Goal: Task Accomplishment & Management: Use online tool/utility

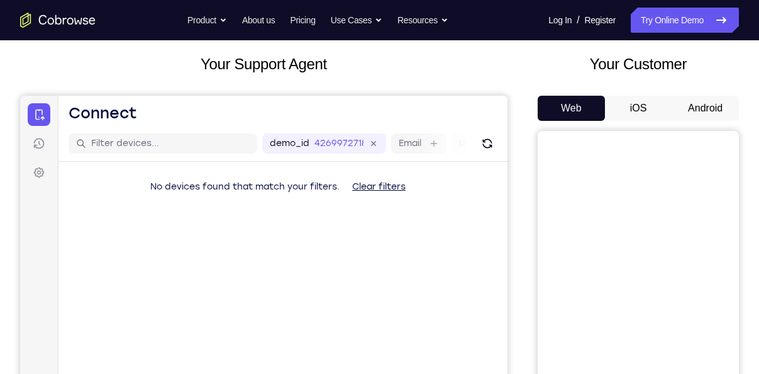
scroll to position [52, 0]
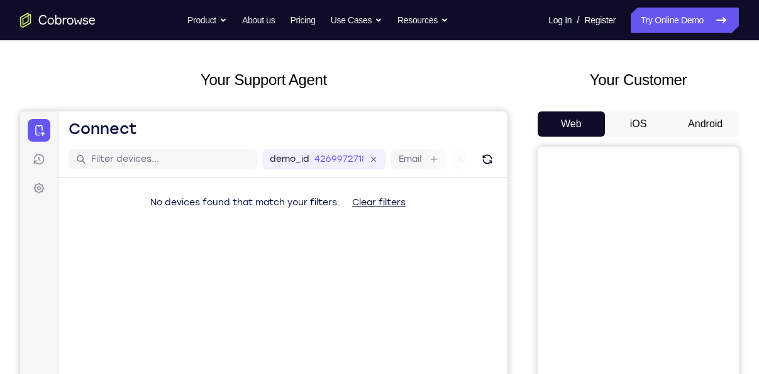
click at [694, 117] on button "Android" at bounding box center [705, 123] width 67 height 25
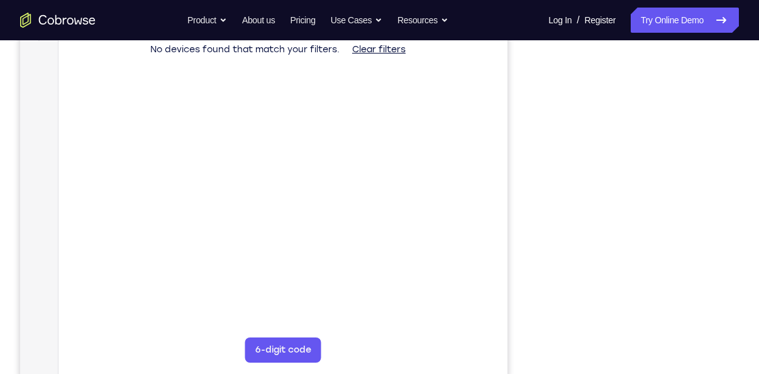
scroll to position [204, 0]
click at [44, 23] on icon "Go to the home page" at bounding box center [43, 19] width 8 height 9
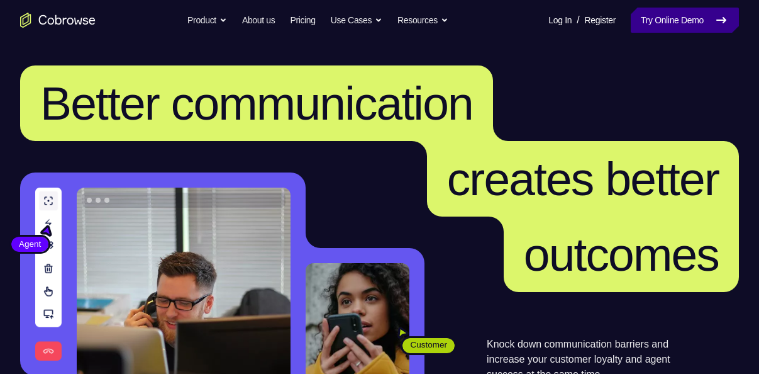
click at [641, 18] on link "Try Online Demo" at bounding box center [685, 20] width 108 height 25
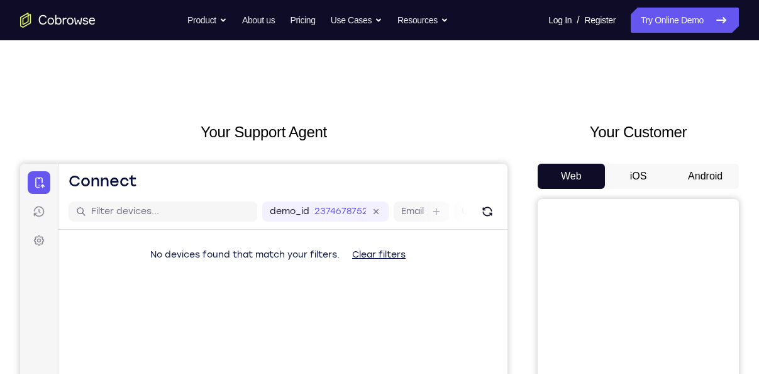
click at [696, 181] on button "Android" at bounding box center [705, 176] width 67 height 25
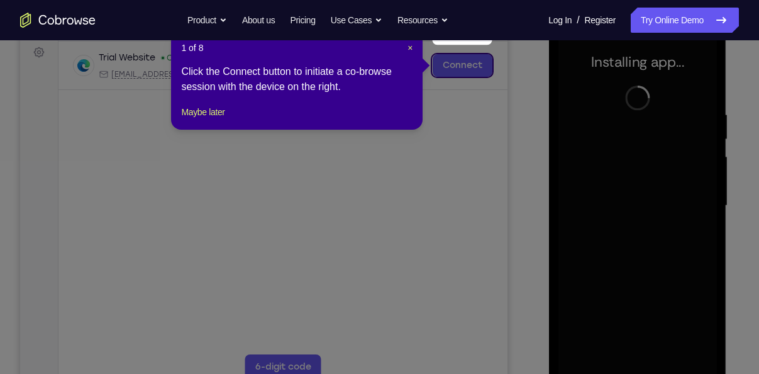
scroll to position [230, 0]
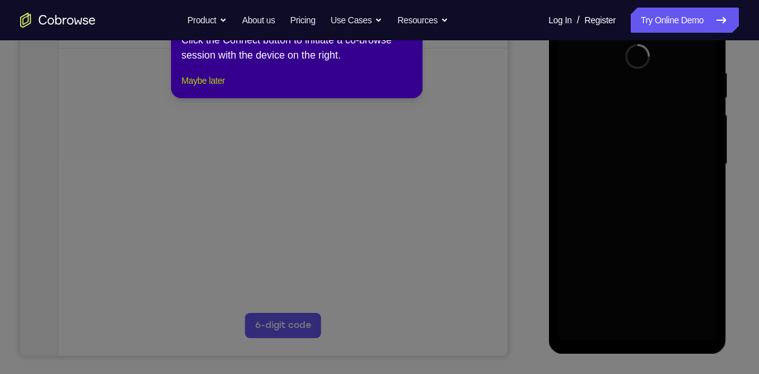
click at [197, 88] on button "Maybe later" at bounding box center [202, 80] width 43 height 15
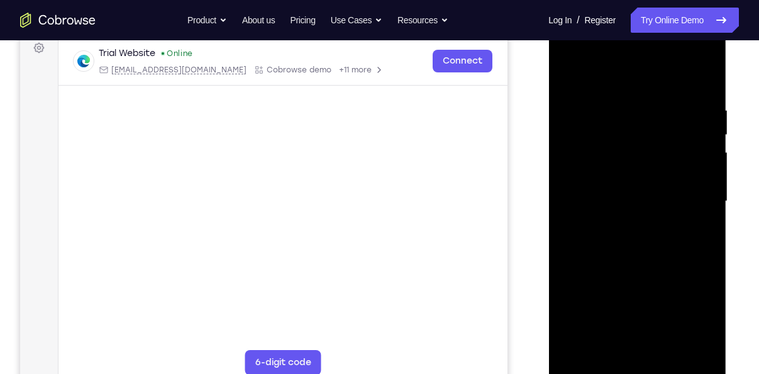
scroll to position [217, 0]
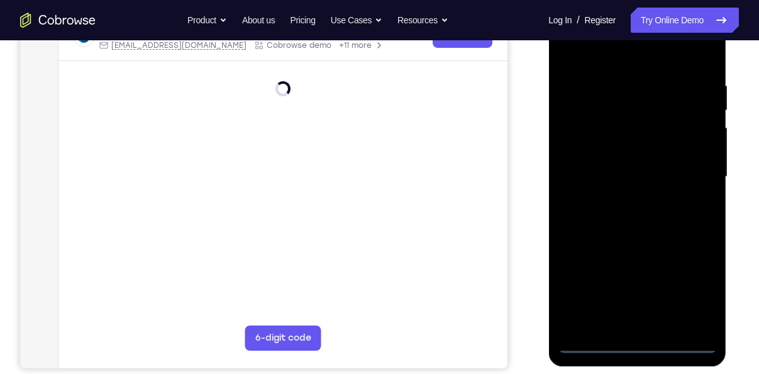
click at [635, 345] on div at bounding box center [637, 177] width 158 height 352
click at [638, 345] on div at bounding box center [637, 177] width 158 height 352
click at [640, 342] on div at bounding box center [637, 177] width 158 height 352
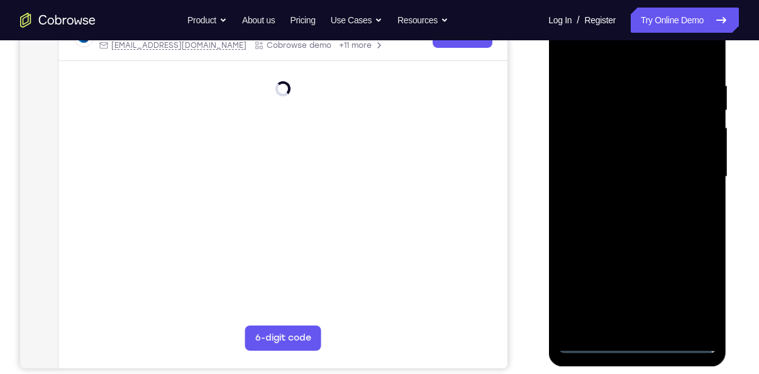
click at [640, 342] on div at bounding box center [637, 177] width 158 height 352
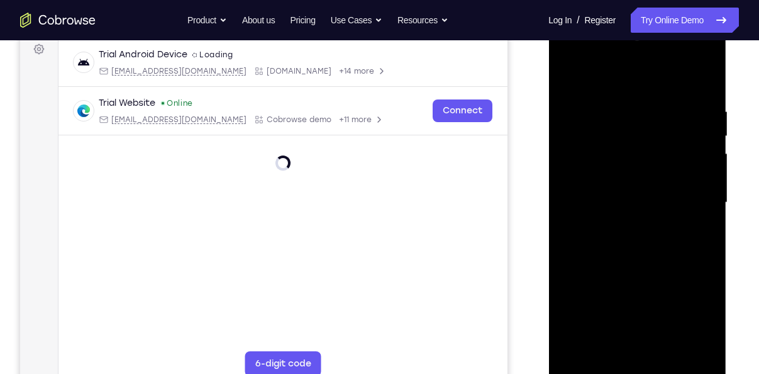
scroll to position [190, 0]
click at [686, 309] on div at bounding box center [637, 204] width 158 height 352
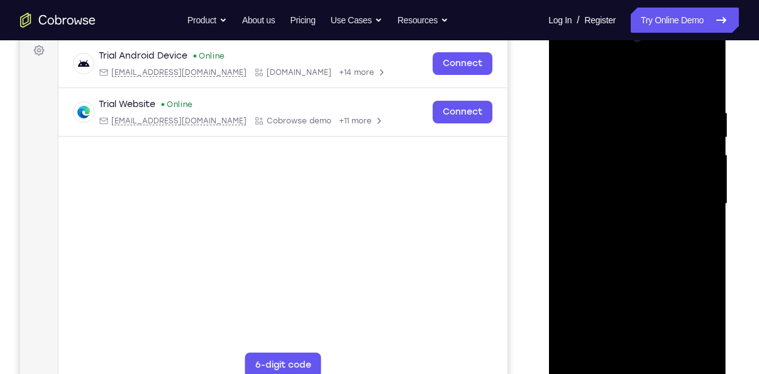
click at [635, 82] on div at bounding box center [637, 204] width 158 height 352
click at [577, 77] on div at bounding box center [637, 204] width 158 height 352
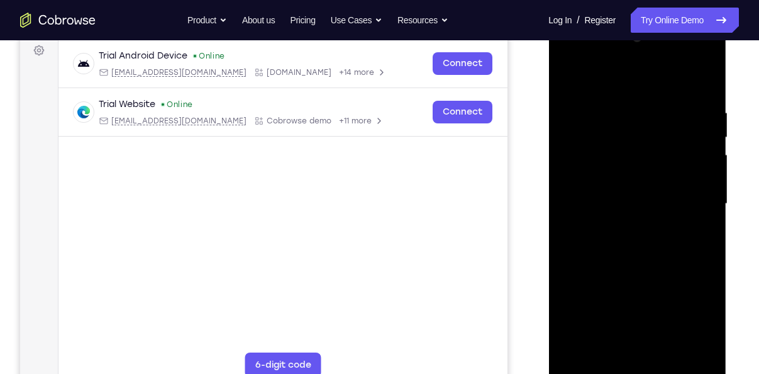
click at [577, 77] on div at bounding box center [637, 204] width 158 height 352
click at [589, 172] on div at bounding box center [637, 204] width 158 height 352
click at [624, 203] on div at bounding box center [637, 204] width 158 height 352
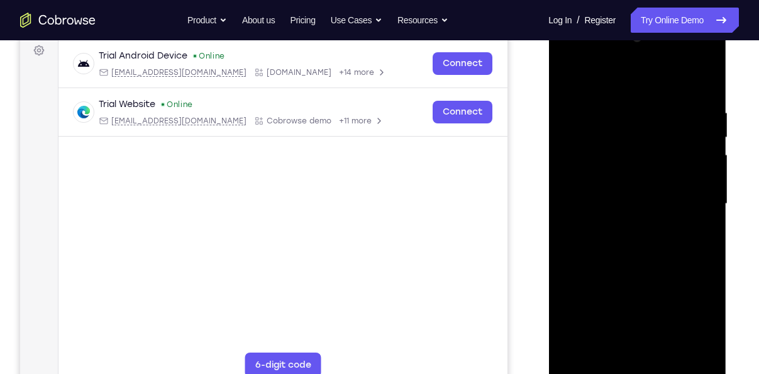
click at [624, 203] on div at bounding box center [637, 204] width 158 height 352
click at [577, 164] on div at bounding box center [637, 204] width 158 height 352
click at [579, 159] on div at bounding box center [637, 204] width 158 height 352
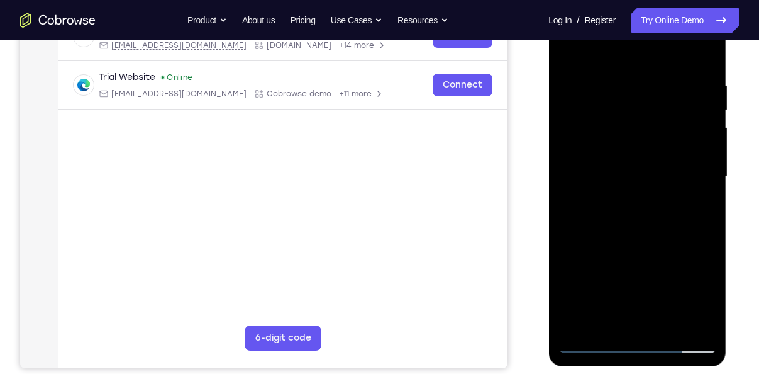
scroll to position [220, 0]
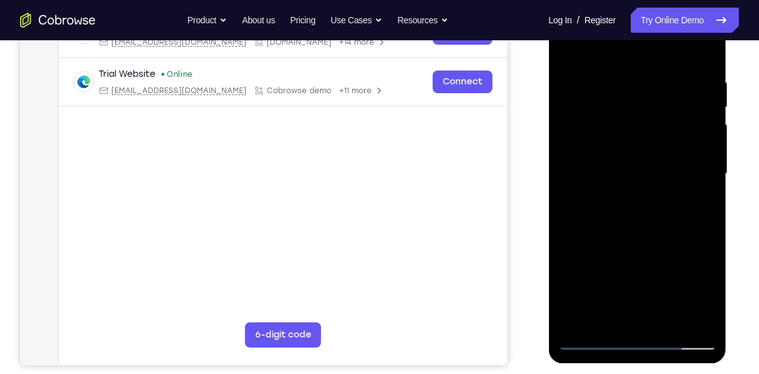
click at [599, 179] on div at bounding box center [637, 173] width 158 height 352
click at [599, 184] on div at bounding box center [637, 173] width 158 height 352
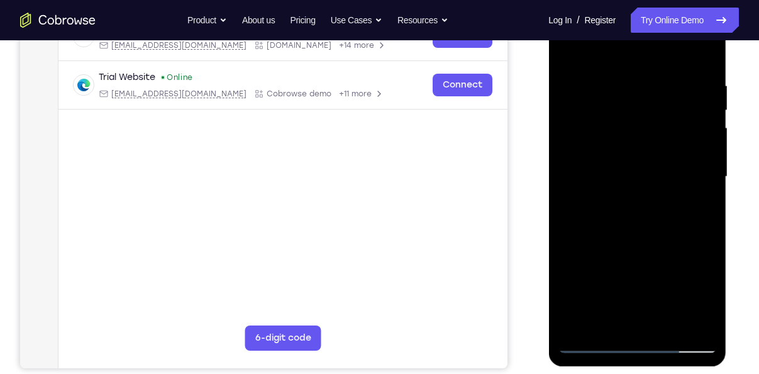
scroll to position [216, 0]
click at [632, 211] on div at bounding box center [637, 177] width 158 height 352
click at [618, 212] on div at bounding box center [637, 177] width 158 height 352
click at [612, 194] on div at bounding box center [637, 177] width 158 height 352
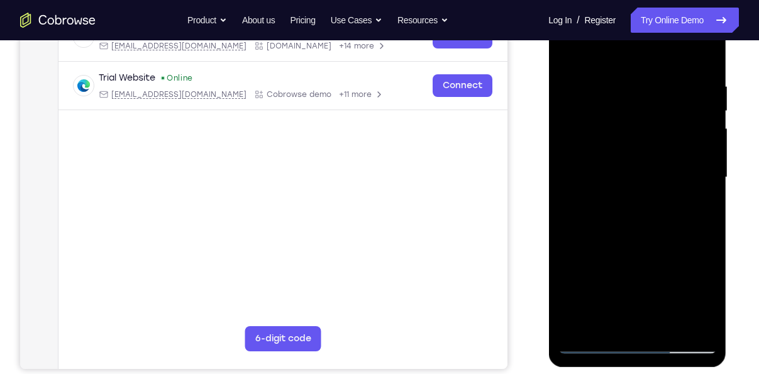
click at [612, 194] on div at bounding box center [637, 177] width 158 height 352
click at [604, 204] on div at bounding box center [637, 177] width 158 height 352
click at [604, 208] on div at bounding box center [637, 177] width 158 height 352
drag, startPoint x: 627, startPoint y: 186, endPoint x: 613, endPoint y: 140, distance: 48.1
click at [613, 140] on div at bounding box center [637, 177] width 158 height 352
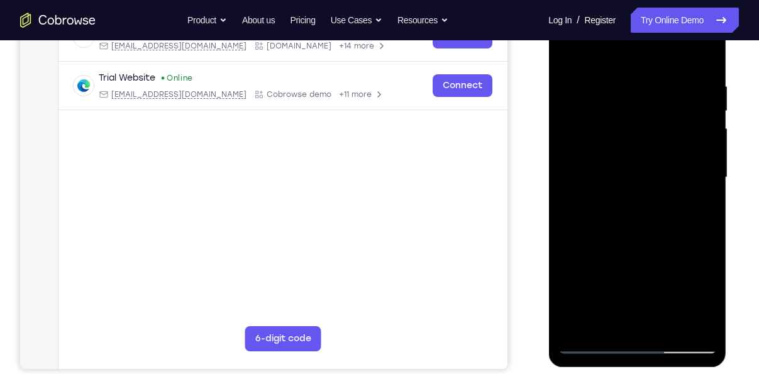
click at [613, 140] on div at bounding box center [637, 177] width 158 height 352
click at [610, 179] on div at bounding box center [637, 177] width 158 height 352
click at [608, 185] on div at bounding box center [637, 177] width 158 height 352
click at [614, 236] on div at bounding box center [637, 177] width 158 height 352
click at [589, 170] on div at bounding box center [637, 177] width 158 height 352
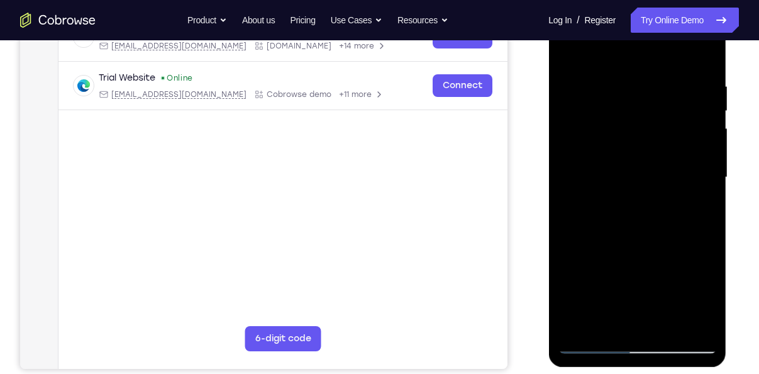
click at [700, 319] on div at bounding box center [637, 177] width 158 height 352
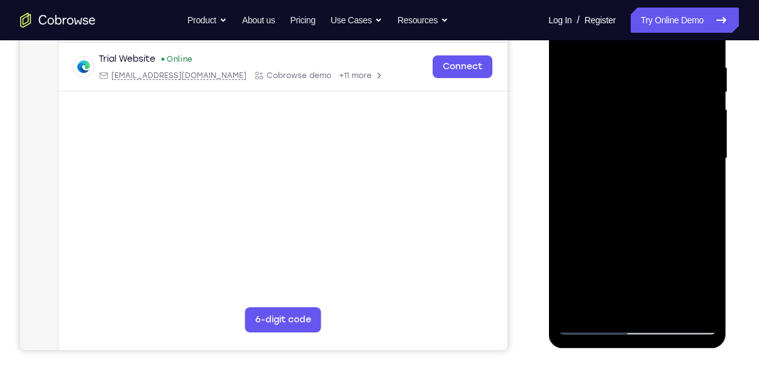
scroll to position [231, 0]
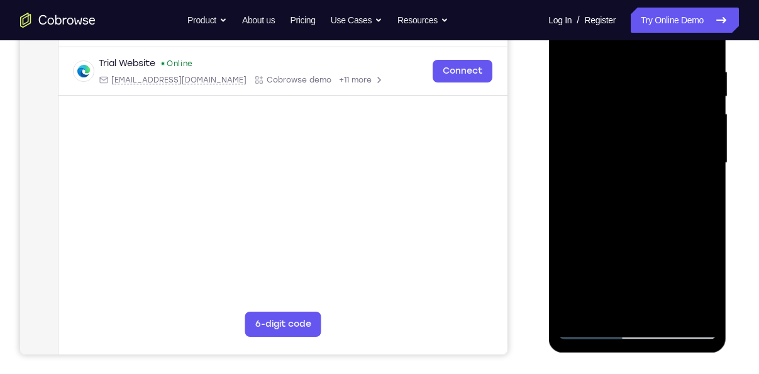
click at [698, 301] on div at bounding box center [637, 163] width 158 height 352
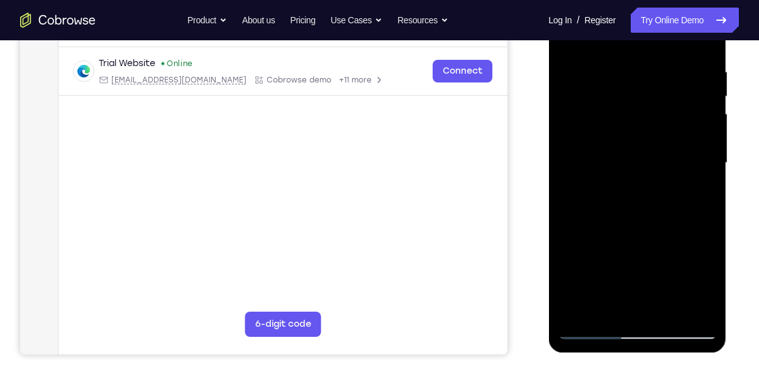
click at [698, 301] on div at bounding box center [637, 163] width 158 height 352
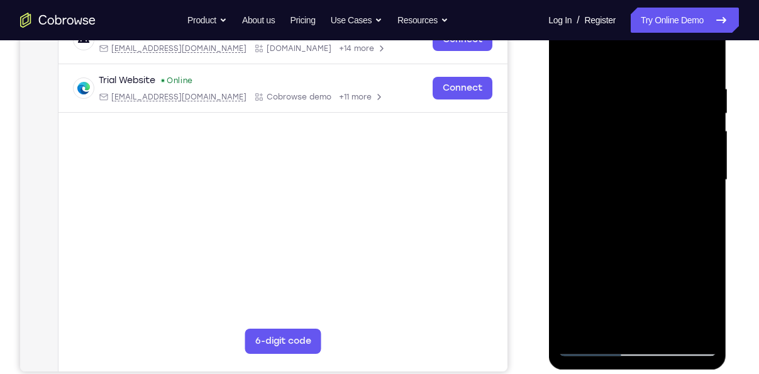
scroll to position [213, 0]
click at [694, 328] on div at bounding box center [637, 180] width 158 height 352
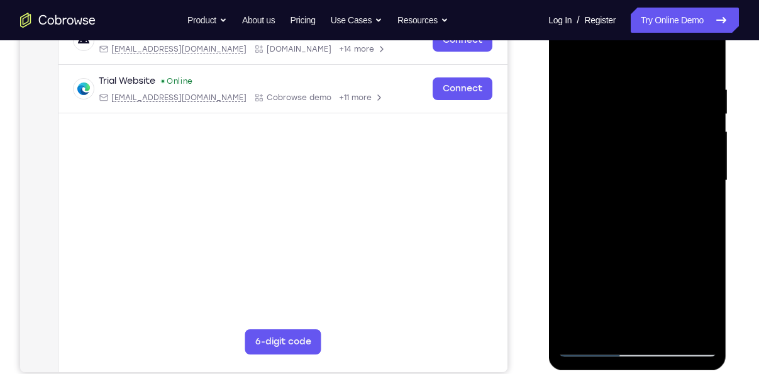
click at [694, 328] on div at bounding box center [637, 180] width 158 height 352
click at [694, 325] on div at bounding box center [637, 180] width 158 height 352
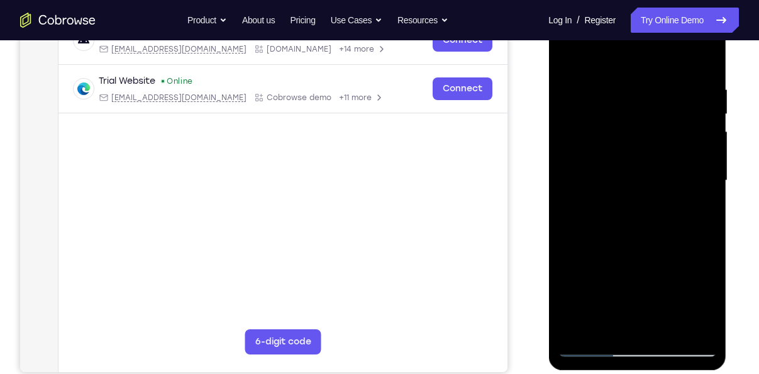
click at [694, 325] on div at bounding box center [637, 180] width 158 height 352
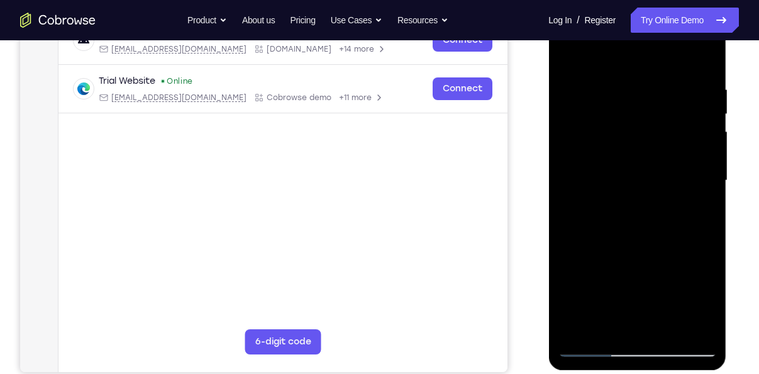
click at [694, 325] on div at bounding box center [637, 180] width 158 height 352
click at [657, 211] on div at bounding box center [637, 180] width 158 height 352
click at [637, 230] on div at bounding box center [637, 180] width 158 height 352
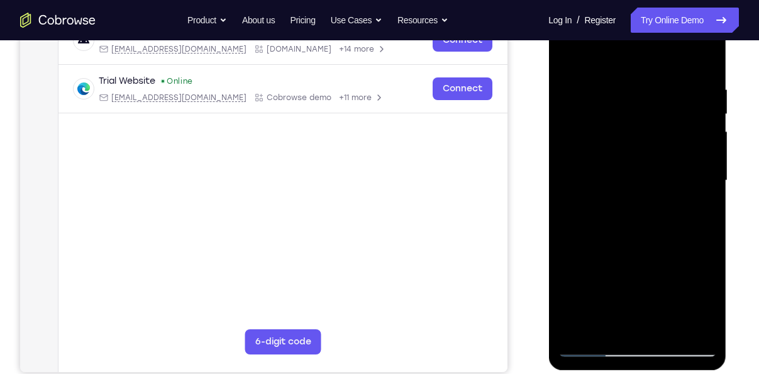
click at [637, 230] on div at bounding box center [637, 180] width 158 height 352
click at [680, 61] on div at bounding box center [637, 180] width 158 height 352
click at [594, 53] on div at bounding box center [637, 180] width 158 height 352
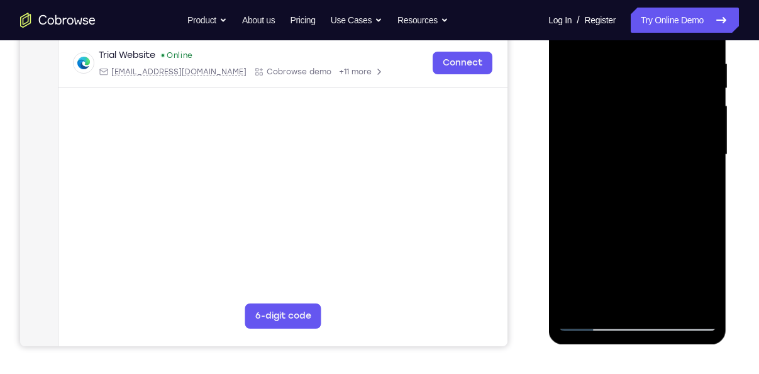
scroll to position [241, 0]
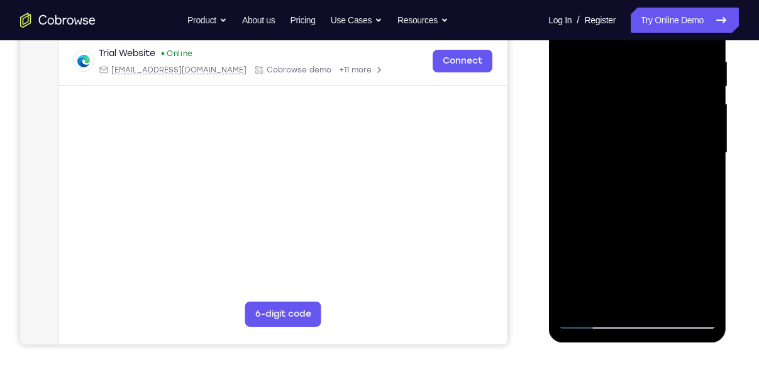
drag, startPoint x: 643, startPoint y: 163, endPoint x: 658, endPoint y: 113, distance: 52.5
click at [658, 113] on div at bounding box center [637, 153] width 158 height 352
drag, startPoint x: 630, startPoint y: 219, endPoint x: 637, endPoint y: 126, distance: 92.8
click at [637, 126] on div at bounding box center [637, 153] width 158 height 352
click at [653, 55] on div at bounding box center [637, 153] width 158 height 352
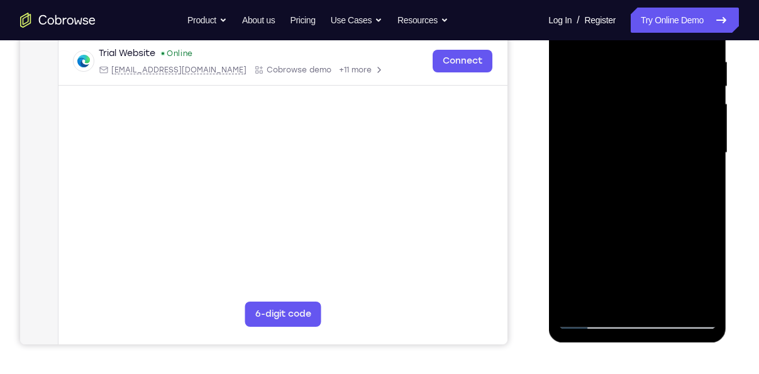
click at [580, 45] on div at bounding box center [637, 153] width 158 height 352
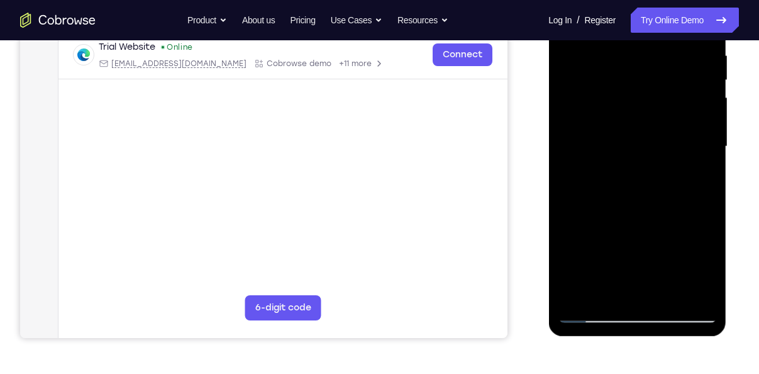
scroll to position [248, 0]
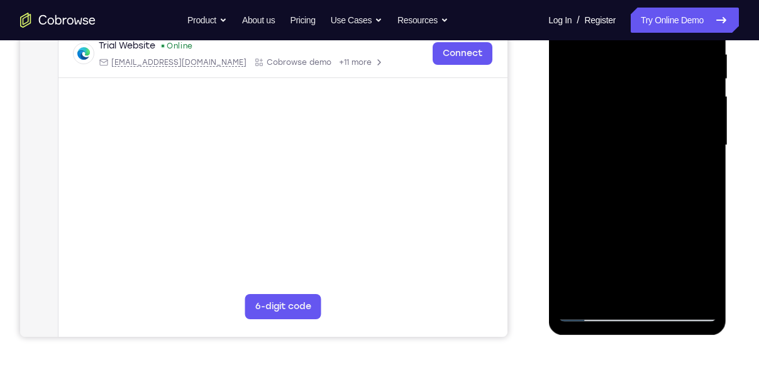
click at [658, 275] on div at bounding box center [637, 145] width 158 height 352
click at [631, 217] on div at bounding box center [637, 145] width 158 height 352
drag, startPoint x: 635, startPoint y: 158, endPoint x: 625, endPoint y: 250, distance: 92.9
click at [625, 250] on div at bounding box center [637, 145] width 158 height 352
click at [594, 311] on div at bounding box center [637, 145] width 158 height 352
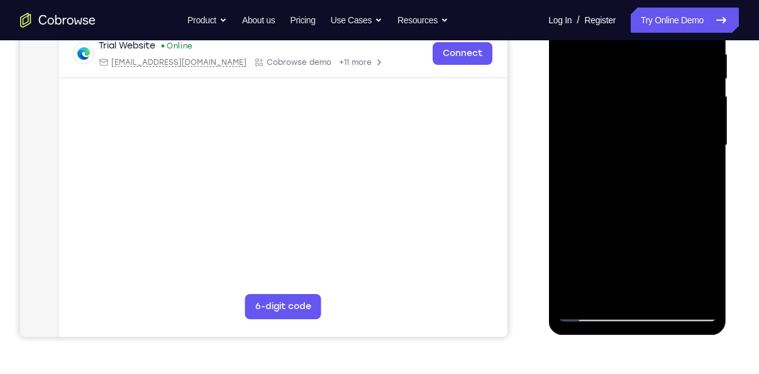
click at [594, 311] on div at bounding box center [637, 145] width 158 height 352
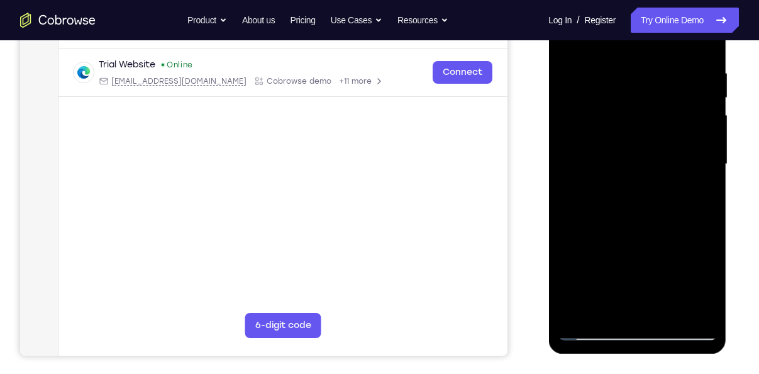
scroll to position [226, 0]
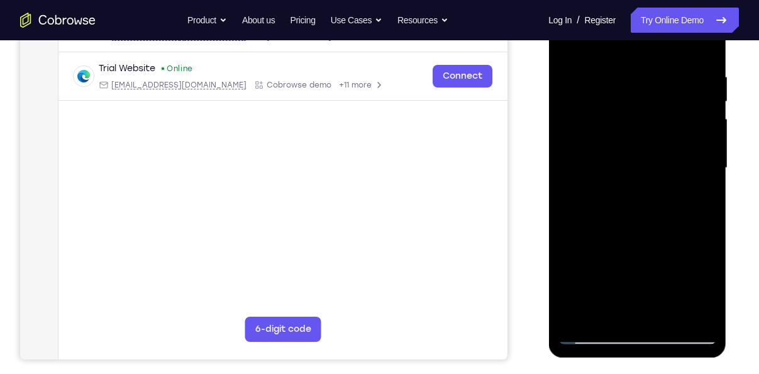
click at [592, 339] on div at bounding box center [637, 168] width 158 height 352
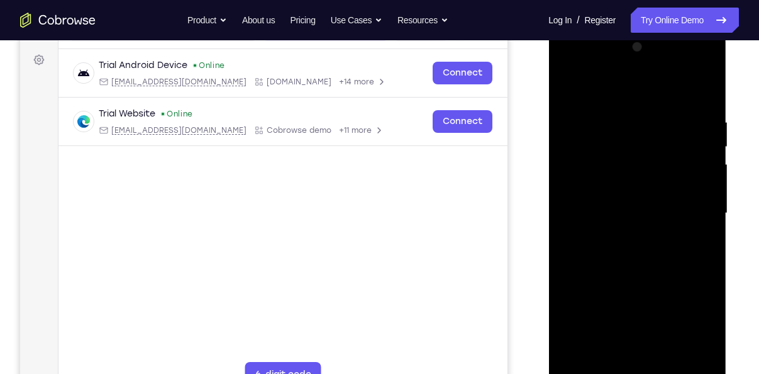
scroll to position [179, 0]
click at [647, 175] on div at bounding box center [637, 214] width 158 height 352
click at [564, 96] on div at bounding box center [637, 214] width 158 height 352
drag, startPoint x: 643, startPoint y: 166, endPoint x: 633, endPoint y: 62, distance: 104.3
click at [633, 62] on div at bounding box center [637, 214] width 158 height 352
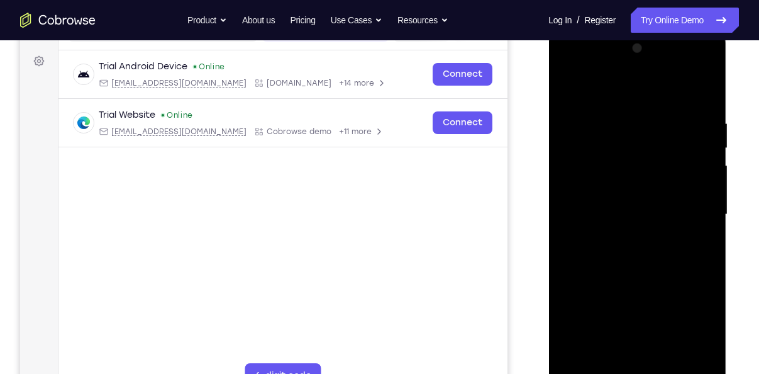
drag, startPoint x: 608, startPoint y: 245, endPoint x: 618, endPoint y: 138, distance: 107.4
click at [618, 138] on div at bounding box center [637, 214] width 158 height 352
drag, startPoint x: 604, startPoint y: 267, endPoint x: 619, endPoint y: 147, distance: 121.1
click at [619, 147] on div at bounding box center [637, 214] width 158 height 352
drag, startPoint x: 609, startPoint y: 264, endPoint x: 612, endPoint y: 139, distance: 124.5
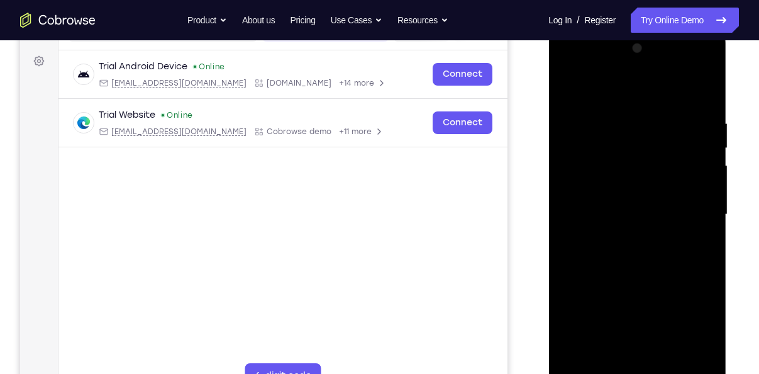
click at [612, 139] on div at bounding box center [637, 214] width 158 height 352
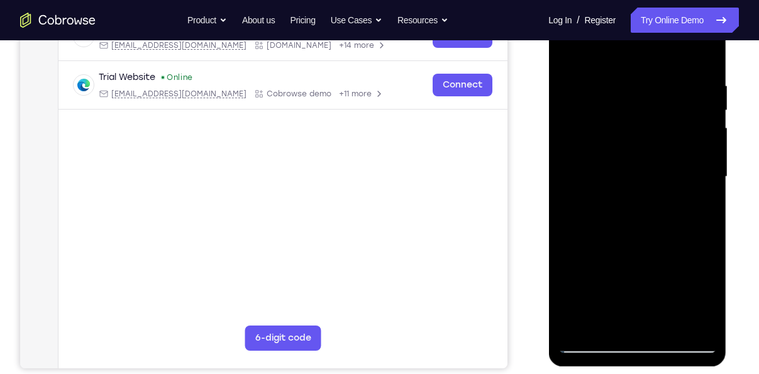
scroll to position [215, 0]
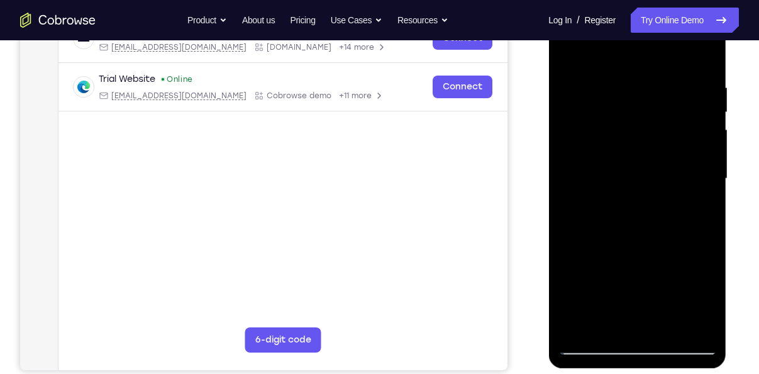
drag, startPoint x: 612, startPoint y: 103, endPoint x: 613, endPoint y: 47, distance: 56.0
click at [613, 47] on div at bounding box center [637, 179] width 158 height 352
drag, startPoint x: 618, startPoint y: 228, endPoint x: 625, endPoint y: 112, distance: 115.9
click at [625, 112] on div at bounding box center [637, 179] width 158 height 352
drag, startPoint x: 609, startPoint y: 252, endPoint x: 631, endPoint y: 63, distance: 189.9
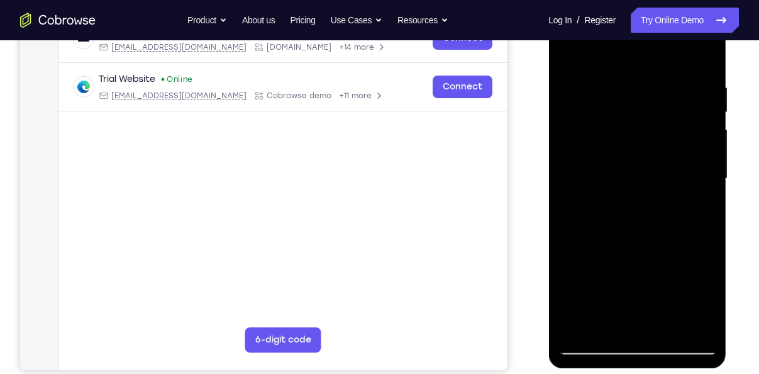
click at [631, 63] on div at bounding box center [637, 179] width 158 height 352
drag, startPoint x: 615, startPoint y: 230, endPoint x: 630, endPoint y: 79, distance: 151.0
click at [630, 79] on div at bounding box center [637, 179] width 158 height 352
drag, startPoint x: 612, startPoint y: 179, endPoint x: 628, endPoint y: 73, distance: 106.9
click at [628, 73] on div at bounding box center [637, 179] width 158 height 352
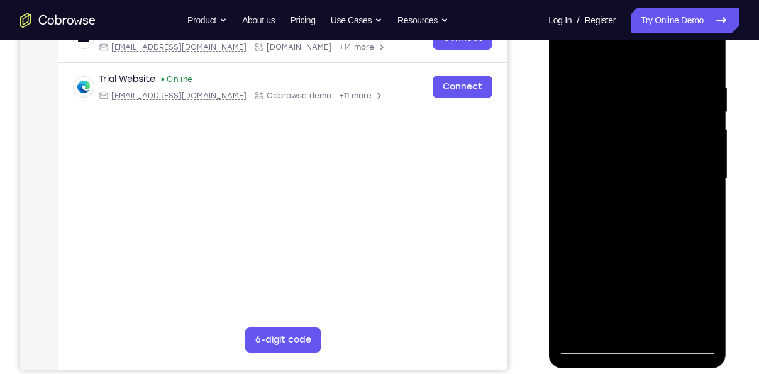
drag, startPoint x: 612, startPoint y: 247, endPoint x: 628, endPoint y: 46, distance: 201.3
click at [628, 46] on div at bounding box center [637, 179] width 158 height 352
drag, startPoint x: 624, startPoint y: 198, endPoint x: 616, endPoint y: 115, distance: 83.5
click at [616, 115] on div at bounding box center [637, 179] width 158 height 352
drag, startPoint x: 681, startPoint y: 194, endPoint x: 658, endPoint y: 93, distance: 103.8
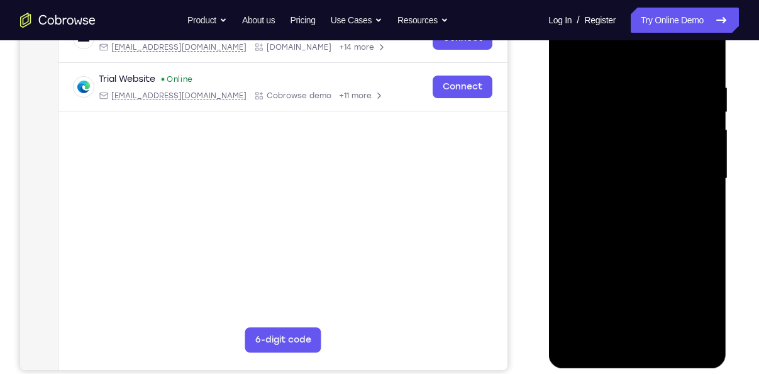
click at [658, 93] on div at bounding box center [637, 179] width 158 height 352
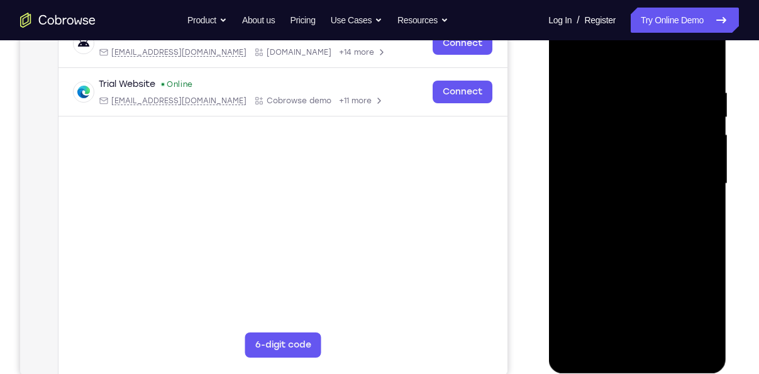
scroll to position [201, 0]
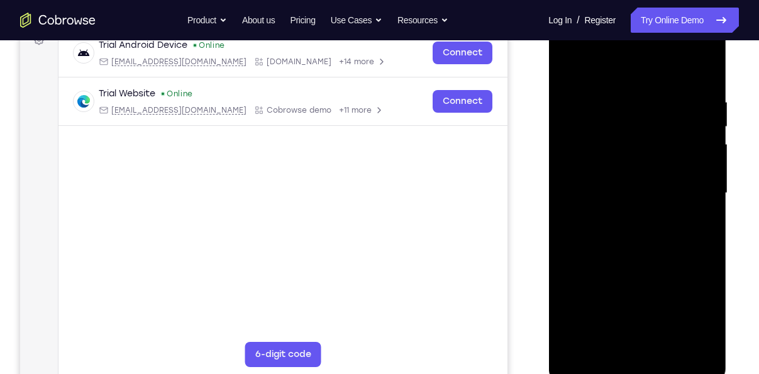
drag, startPoint x: 647, startPoint y: 282, endPoint x: 657, endPoint y: 118, distance: 163.9
click at [657, 118] on div at bounding box center [637, 193] width 158 height 352
drag, startPoint x: 637, startPoint y: 284, endPoint x: 627, endPoint y: 136, distance: 147.5
click at [627, 136] on div at bounding box center [637, 193] width 158 height 352
drag, startPoint x: 627, startPoint y: 295, endPoint x: 636, endPoint y: 160, distance: 134.9
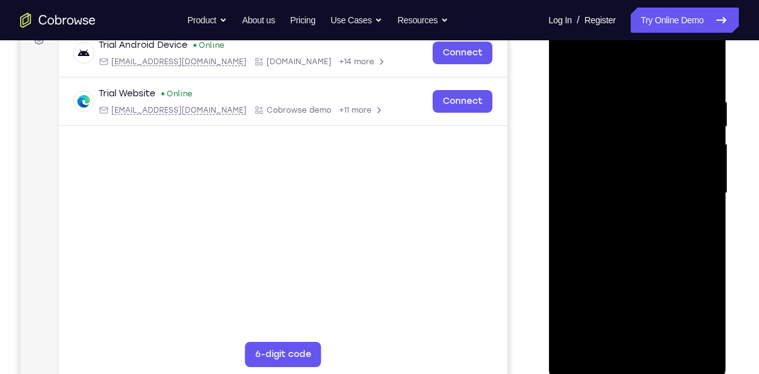
click at [636, 160] on div at bounding box center [637, 193] width 158 height 352
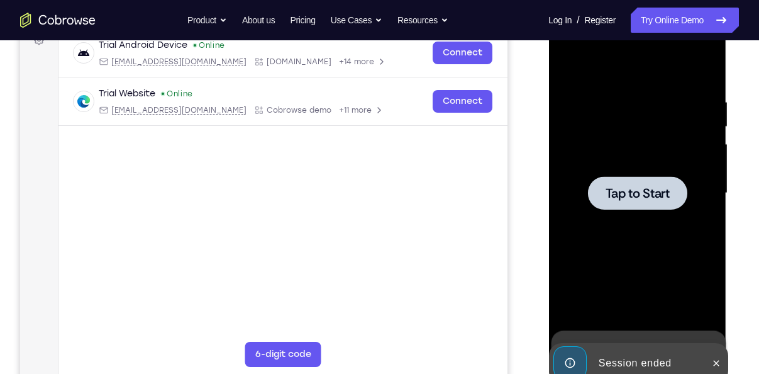
click at [618, 175] on div at bounding box center [637, 193] width 158 height 352
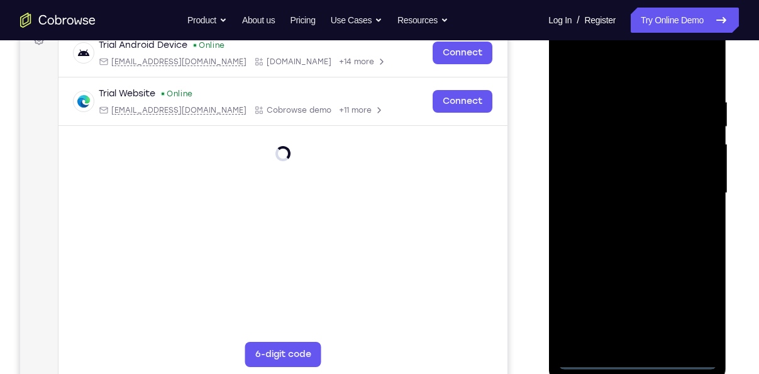
click at [641, 362] on div at bounding box center [637, 193] width 158 height 352
click at [696, 306] on div at bounding box center [637, 193] width 158 height 352
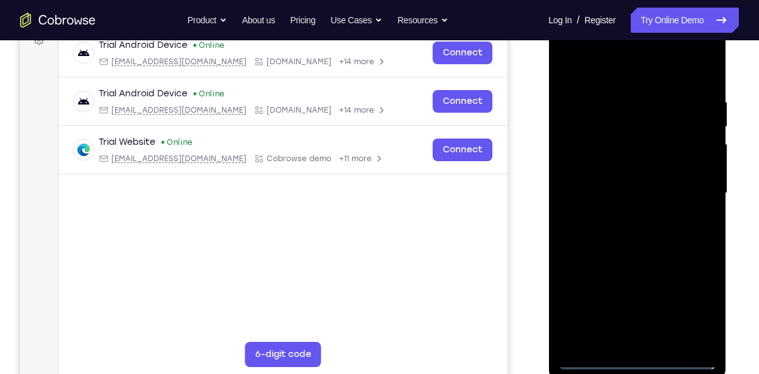
click at [641, 72] on div at bounding box center [637, 193] width 158 height 352
click at [580, 154] on div at bounding box center [637, 193] width 158 height 352
click at [630, 191] on div at bounding box center [637, 193] width 158 height 352
click at [628, 179] on div at bounding box center [637, 193] width 158 height 352
click at [622, 195] on div at bounding box center [637, 193] width 158 height 352
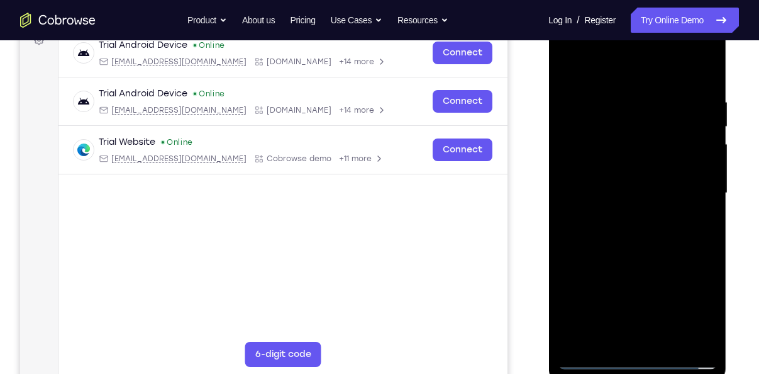
click at [622, 201] on div at bounding box center [637, 193] width 158 height 352
click at [643, 191] on div at bounding box center [637, 193] width 158 height 352
click at [688, 342] on div at bounding box center [637, 193] width 158 height 352
click at [647, 226] on div at bounding box center [637, 193] width 158 height 352
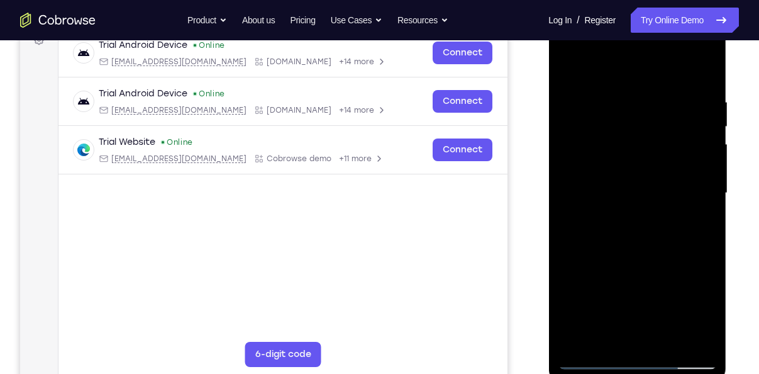
click at [642, 246] on div at bounding box center [637, 193] width 158 height 352
click at [640, 251] on div at bounding box center [637, 193] width 158 height 352
drag, startPoint x: 640, startPoint y: 251, endPoint x: 640, endPoint y: 213, distance: 37.7
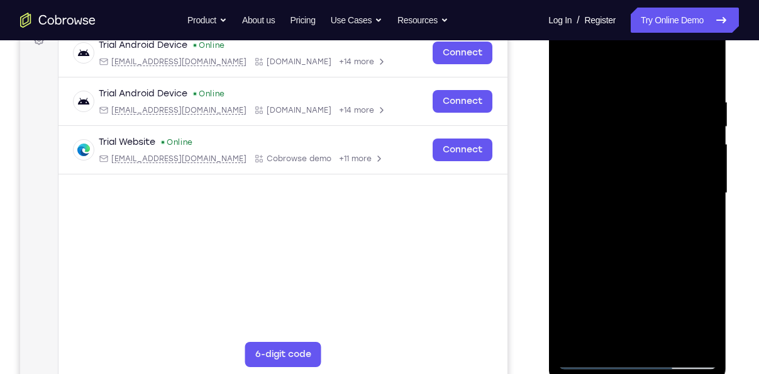
click at [640, 213] on div at bounding box center [637, 193] width 158 height 352
drag, startPoint x: 641, startPoint y: 262, endPoint x: 642, endPoint y: 236, distance: 25.8
click at [642, 236] on div at bounding box center [637, 193] width 158 height 352
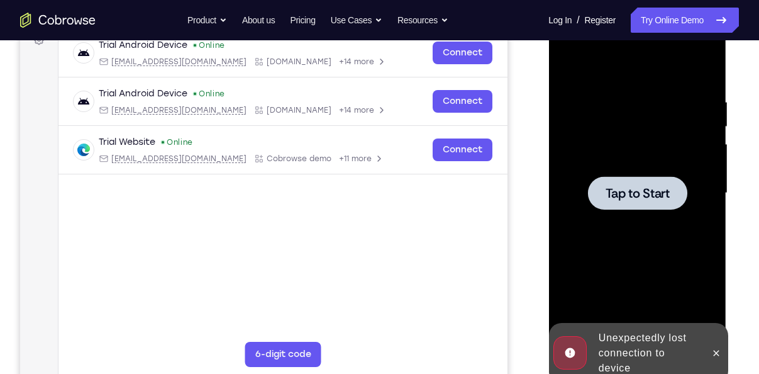
drag, startPoint x: 583, startPoint y: 110, endPoint x: 667, endPoint y: 114, distance: 83.8
click at [667, 8] on div "Tap to Start" at bounding box center [637, 8] width 178 height 0
click at [646, 193] on span "Tap to Start" at bounding box center [637, 193] width 64 height 13
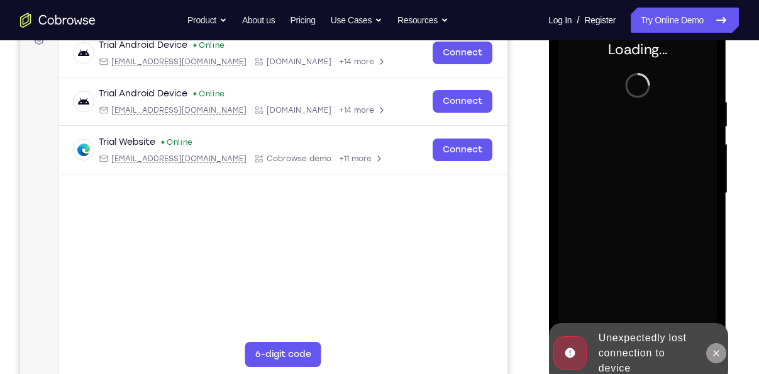
click at [709, 350] on button at bounding box center [716, 353] width 20 height 20
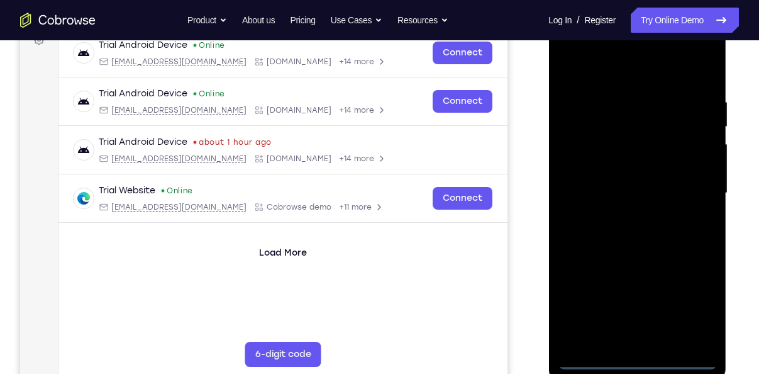
click at [641, 364] on div at bounding box center [637, 193] width 158 height 352
click at [695, 305] on div at bounding box center [637, 193] width 158 height 352
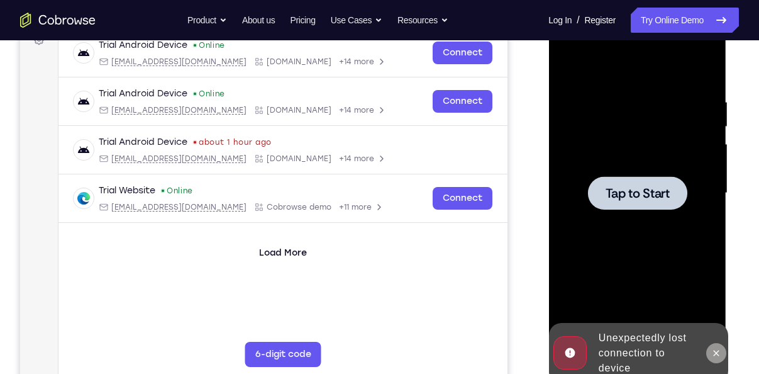
click at [713, 350] on icon at bounding box center [716, 353] width 10 height 10
